Goal: Communication & Community: Ask a question

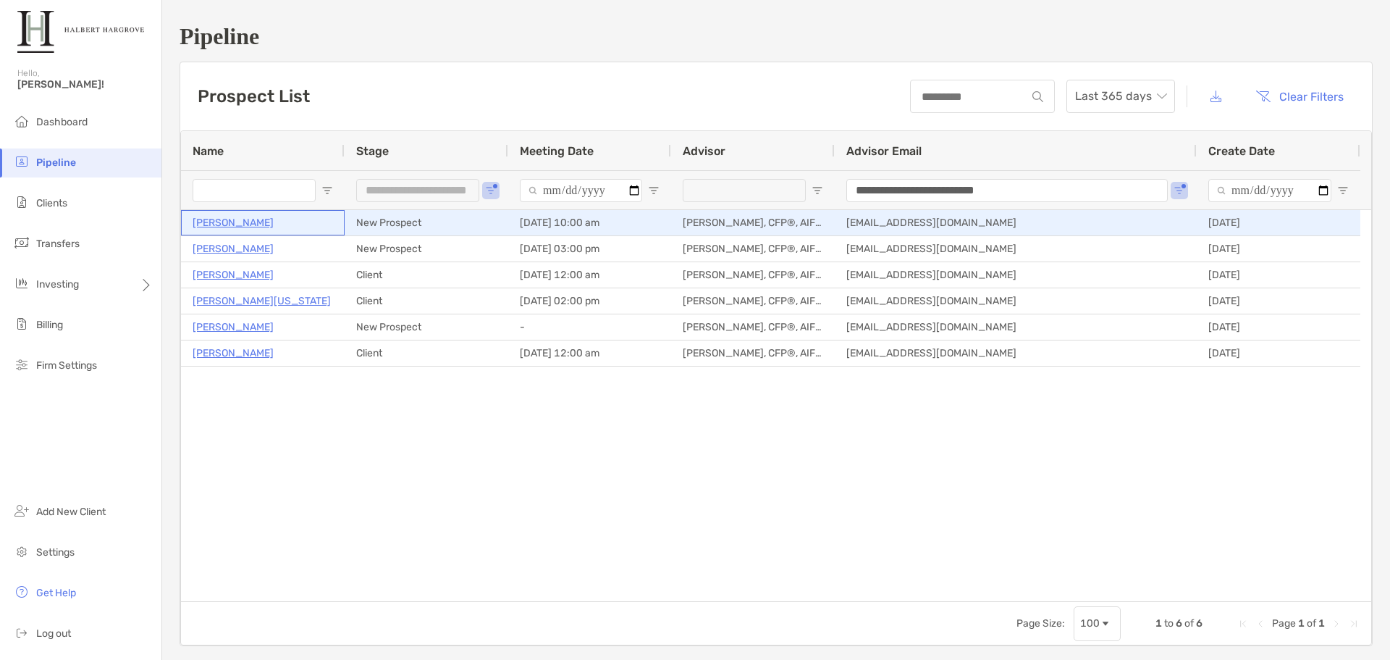
click at [207, 224] on p "[PERSON_NAME]" at bounding box center [233, 223] width 81 height 18
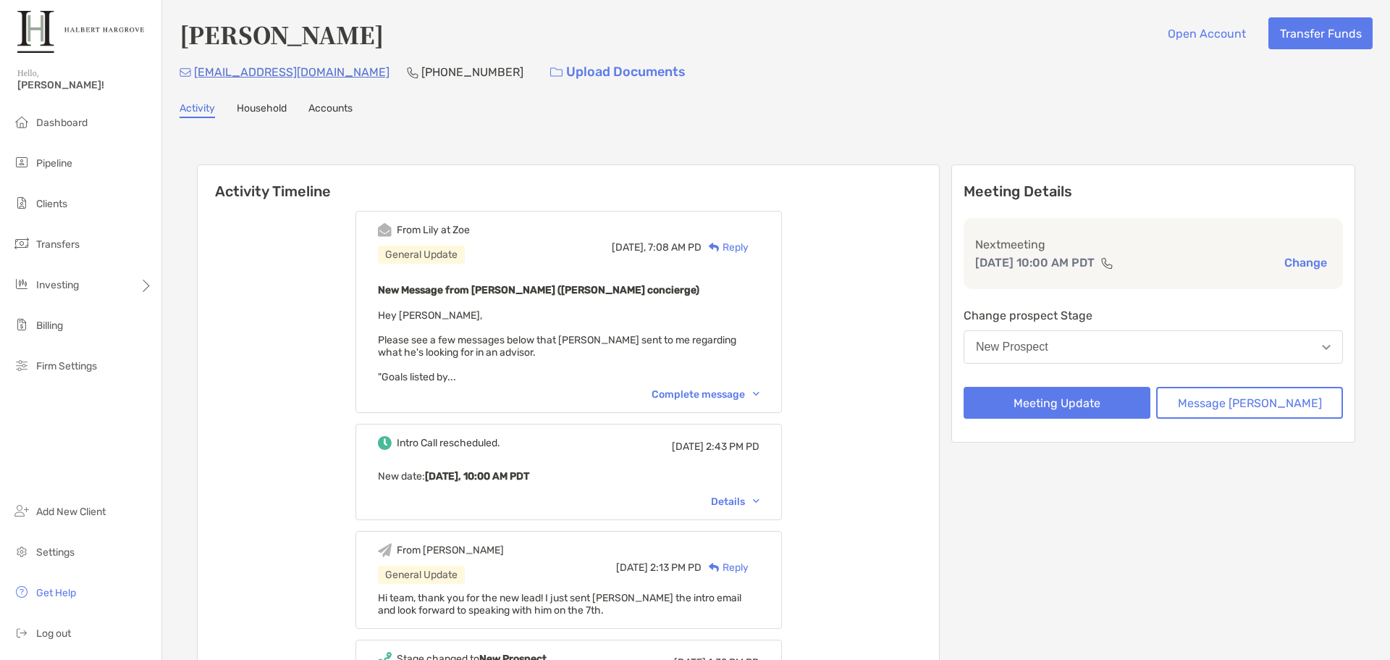
click at [711, 383] on div "From [PERSON_NAME] at [PERSON_NAME] General Update [DATE], 7:08 AM PD Reply New…" at bounding box center [568, 312] width 426 height 202
click at [712, 394] on div "Complete message" at bounding box center [706, 394] width 108 height 12
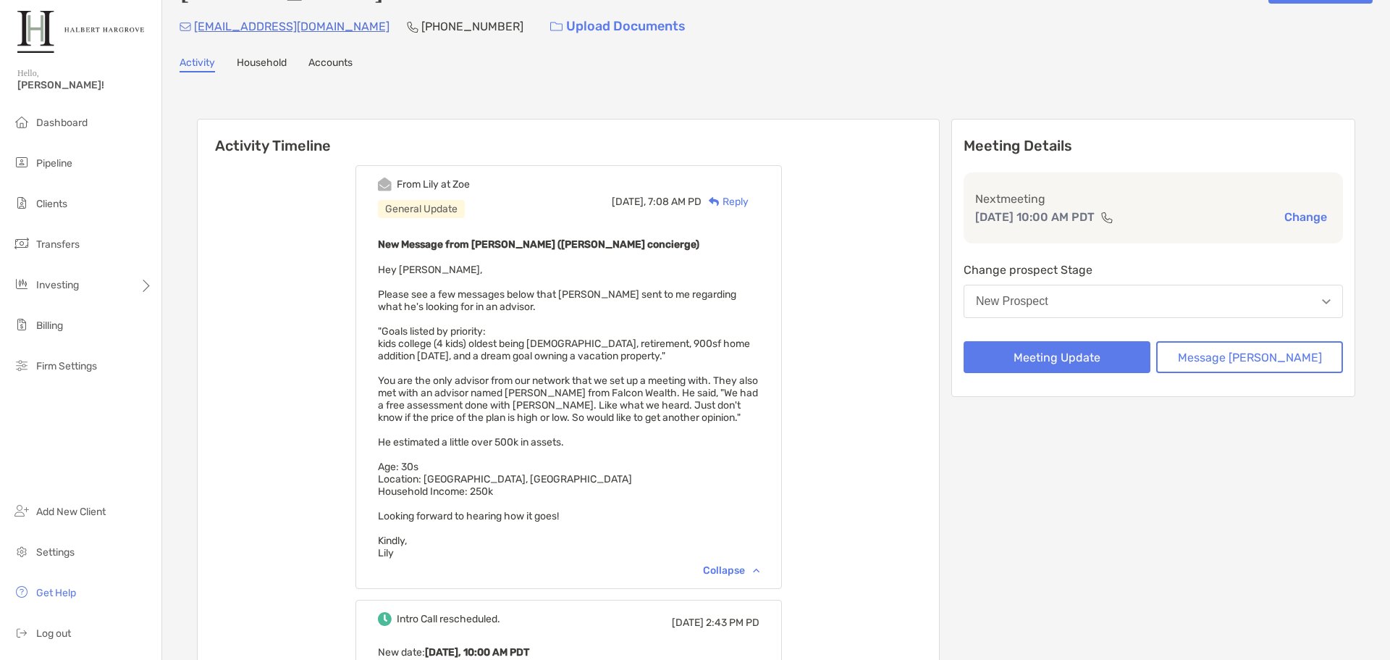
scroll to position [49, 0]
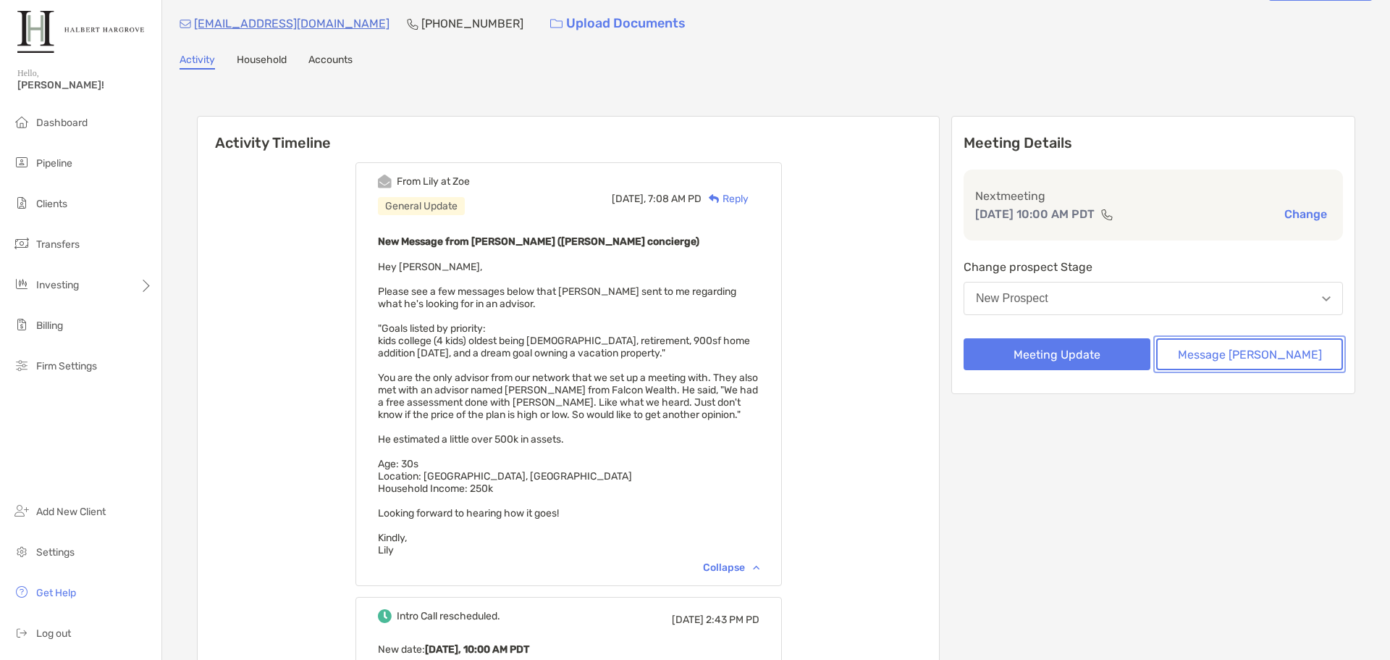
click at [1255, 353] on button "Message [PERSON_NAME]" at bounding box center [1249, 354] width 187 height 32
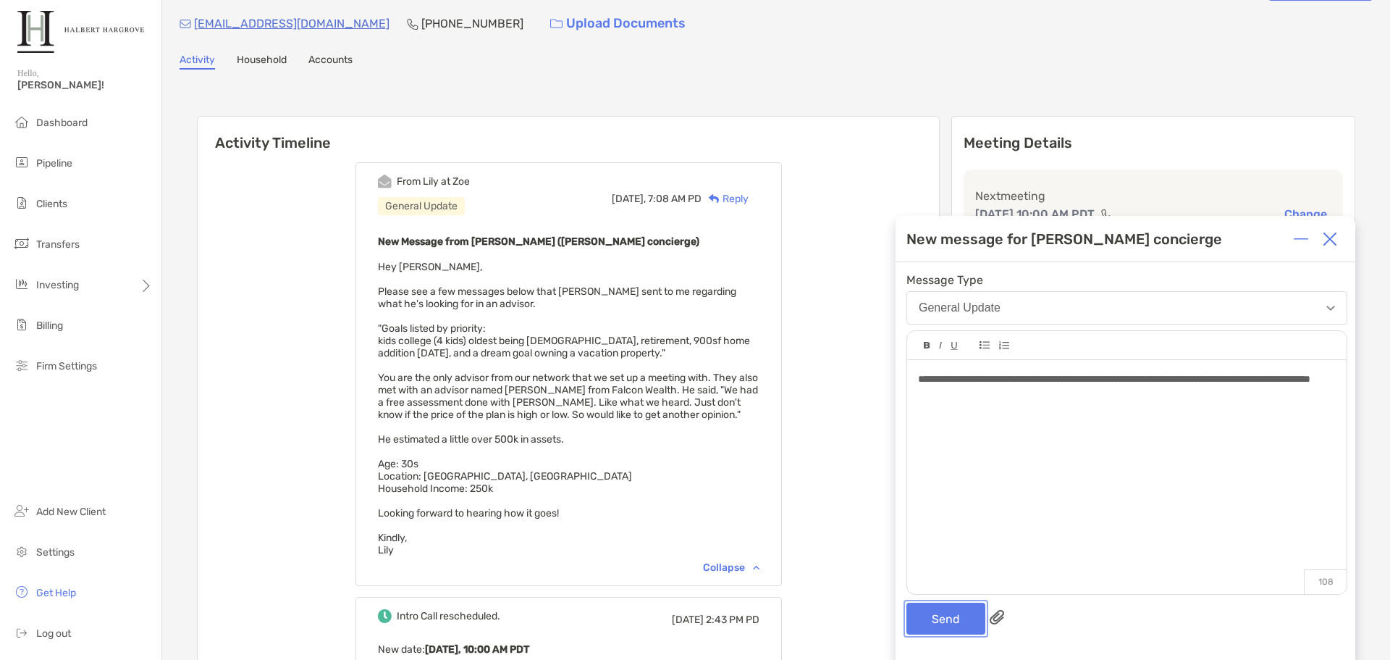
click at [955, 625] on button "Send" at bounding box center [945, 618] width 79 height 32
